Goal: Transaction & Acquisition: Download file/media

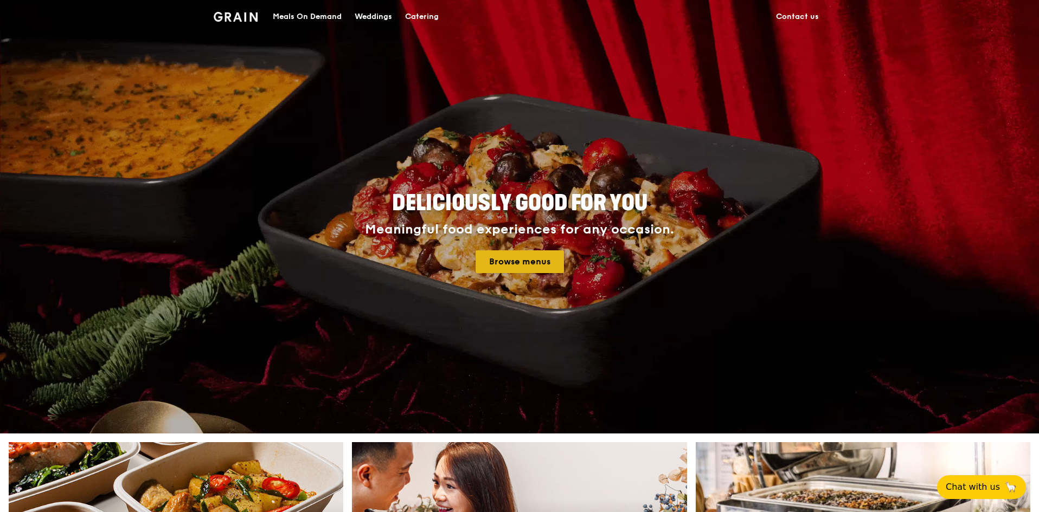
click at [562, 262] on link "Browse menus" at bounding box center [519, 261] width 88 height 23
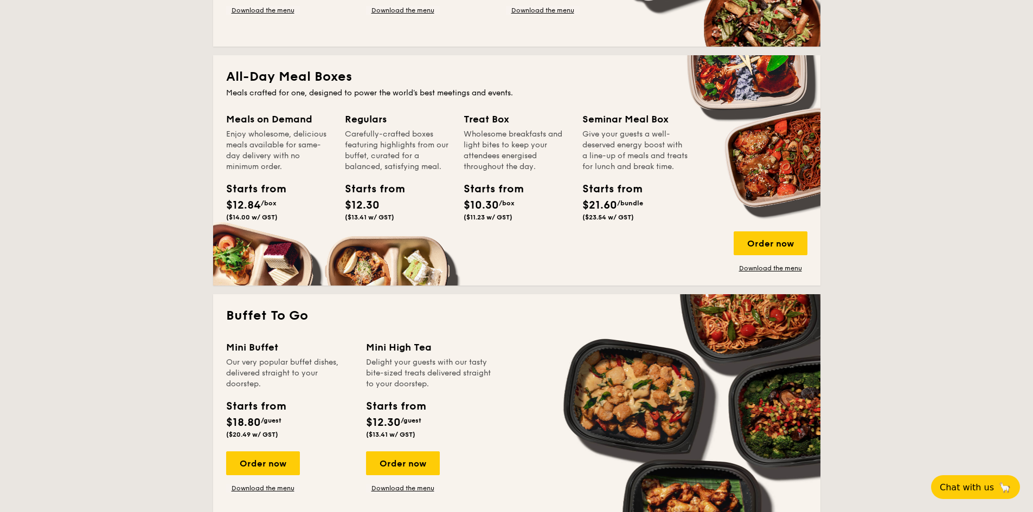
scroll to position [650, 0]
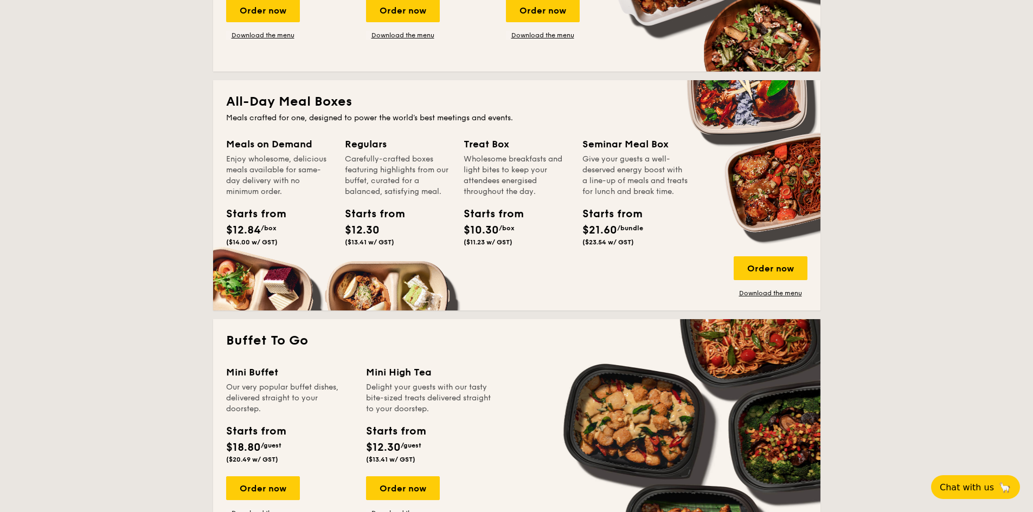
click at [778, 300] on div "All-Day Meal Boxes Meals crafted for one, designed to power the world's best me…" at bounding box center [516, 195] width 607 height 230
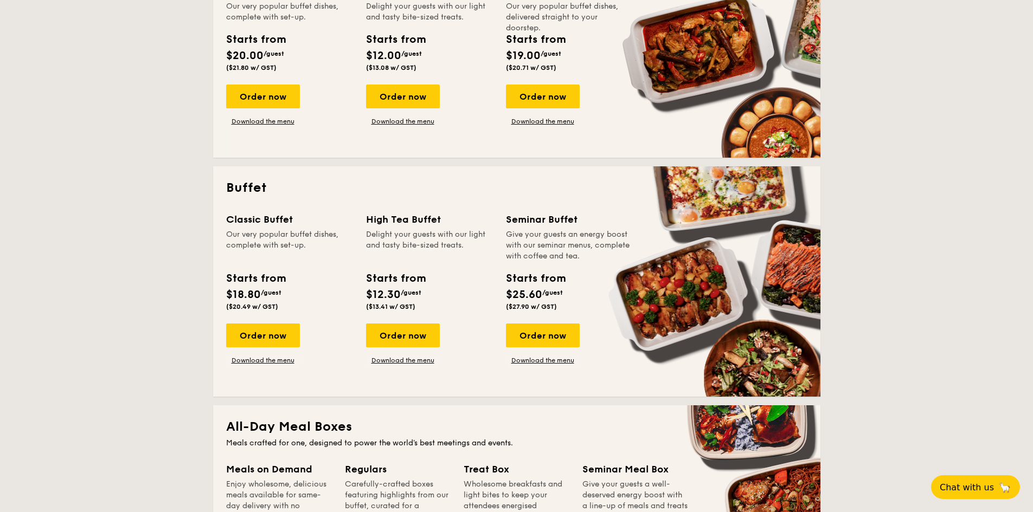
scroll to position [0, 0]
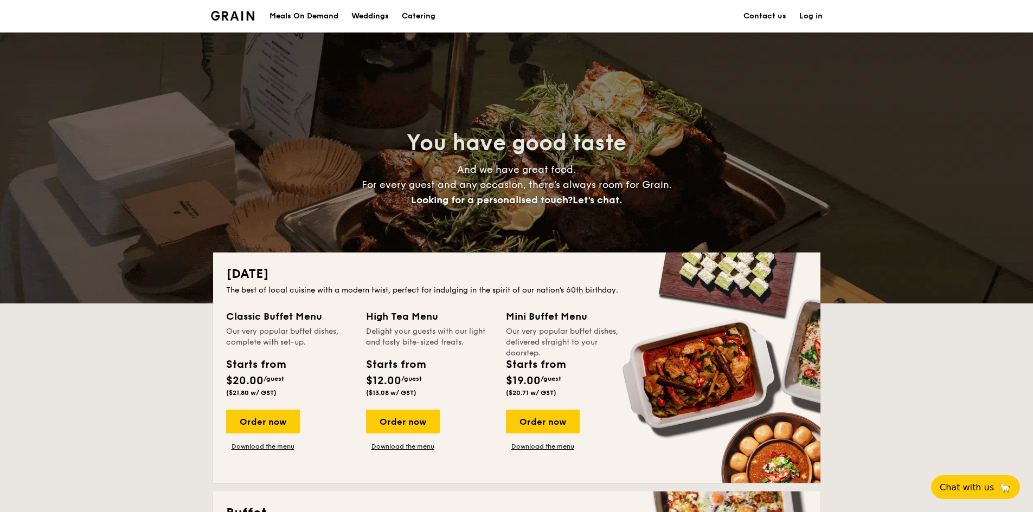
click at [313, 16] on div "Meals On Demand" at bounding box center [303, 16] width 69 height 33
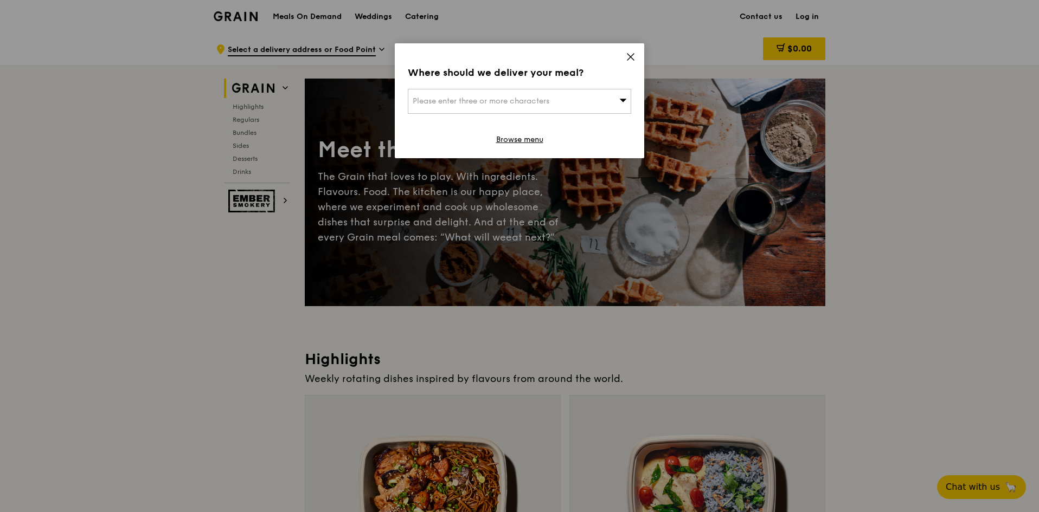
click at [576, 99] on div "Please enter three or more characters" at bounding box center [519, 101] width 223 height 25
click at [629, 62] on span at bounding box center [631, 59] width 10 height 12
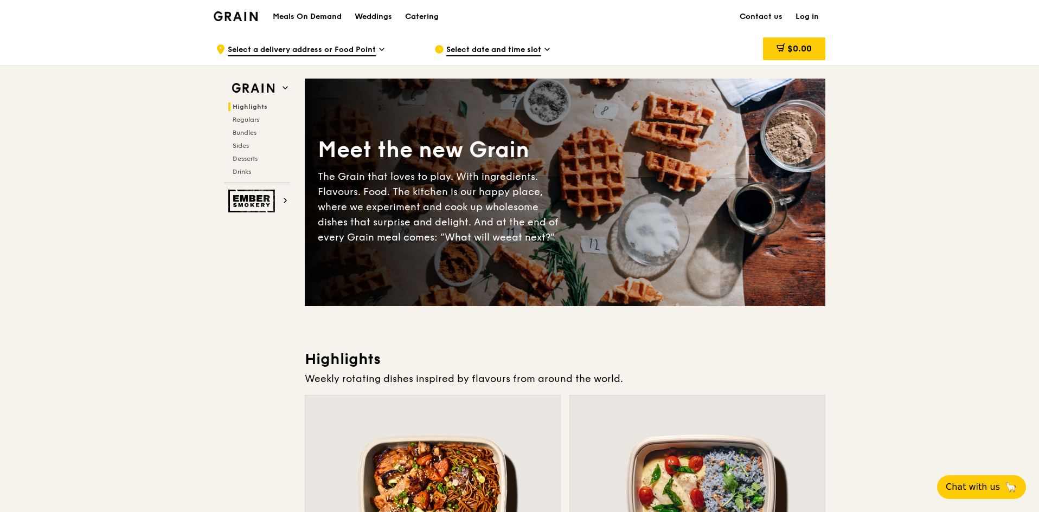
click at [317, 14] on h1 "Meals On Demand" at bounding box center [307, 16] width 69 height 11
click at [410, 17] on div "Catering" at bounding box center [422, 17] width 34 height 33
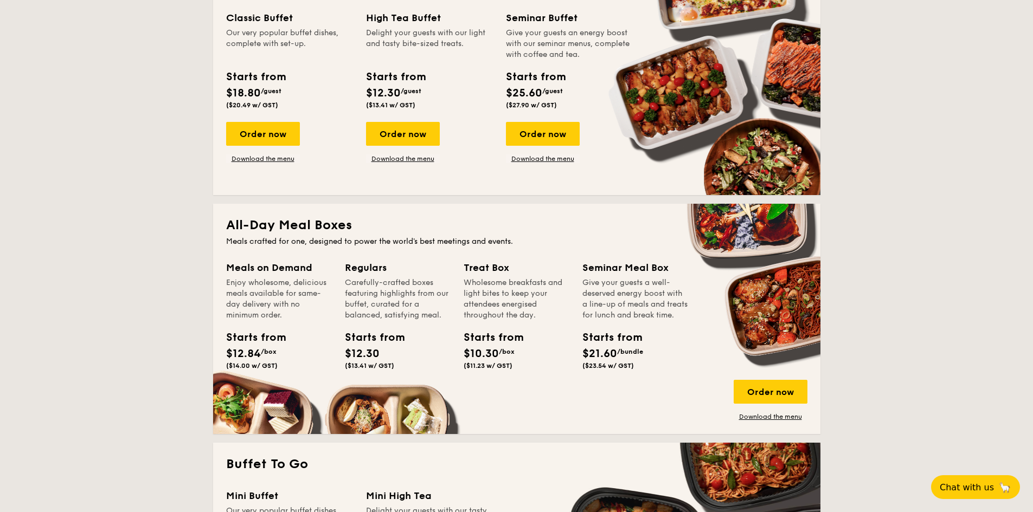
scroll to position [542, 0]
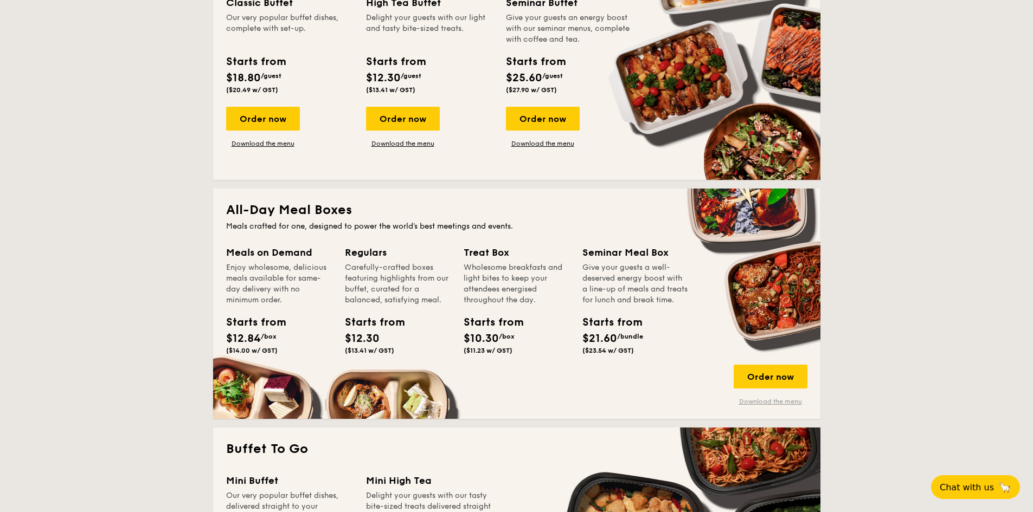
click at [782, 403] on link "Download the menu" at bounding box center [770, 401] width 74 height 9
